Goal: Find specific page/section: Find specific page/section

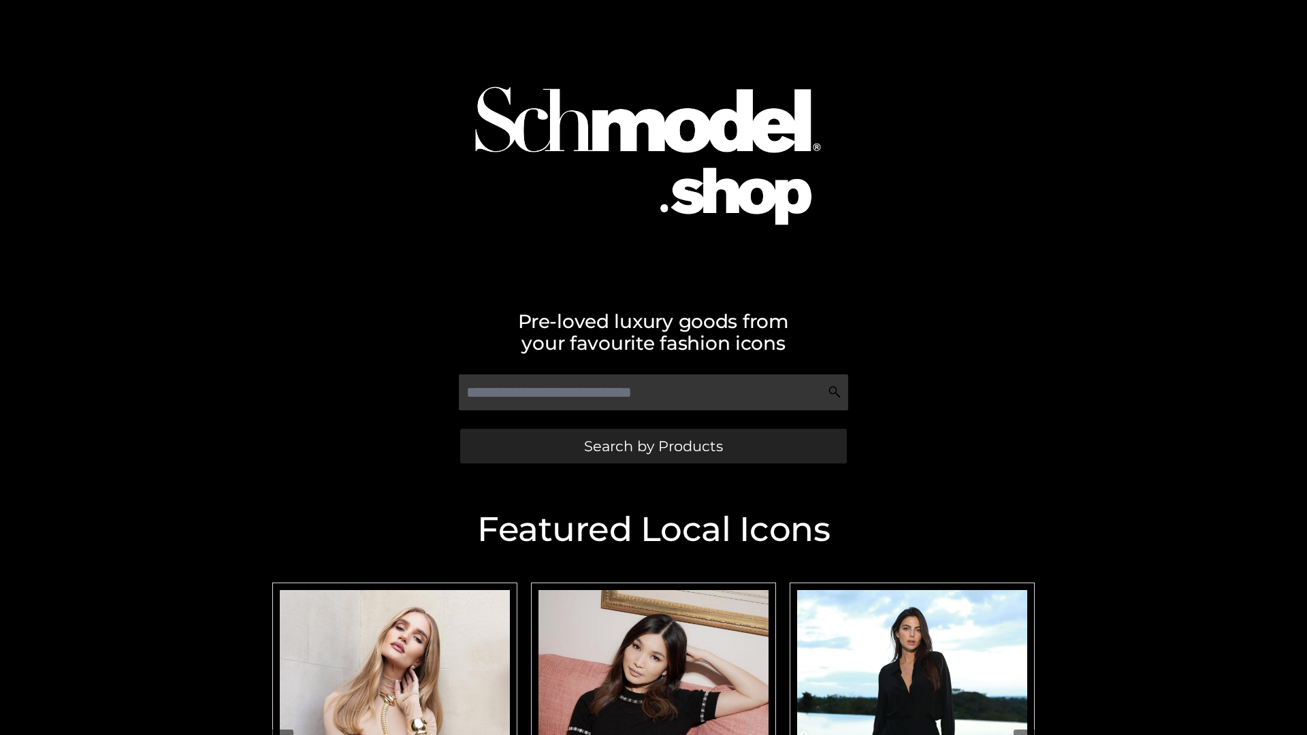
click at [653, 446] on span "Search by Products" at bounding box center [653, 446] width 139 height 14
